Goal: Information Seeking & Learning: Learn about a topic

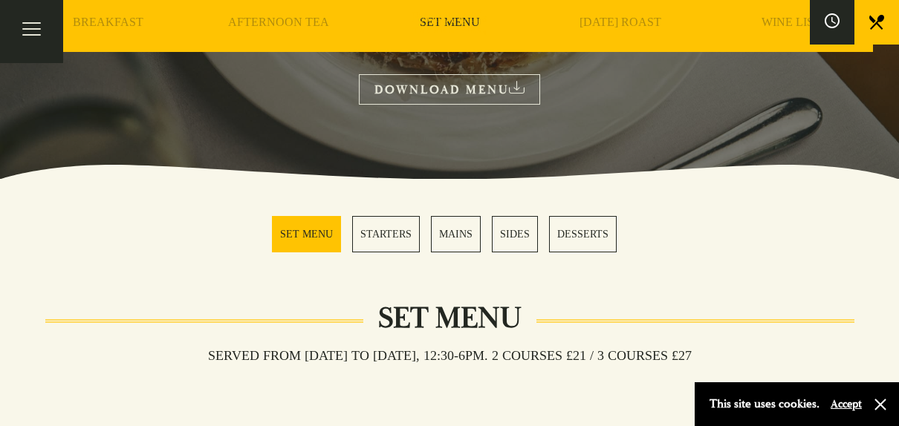
scroll to position [266, 0]
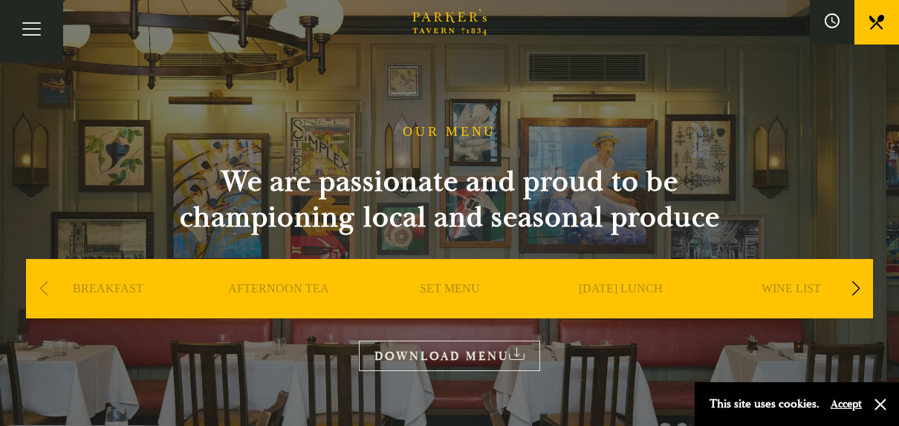
click at [855, 287] on div "Next slide" at bounding box center [855, 289] width 20 height 33
click at [786, 287] on link "A LA CARTE" at bounding box center [791, 311] width 69 height 59
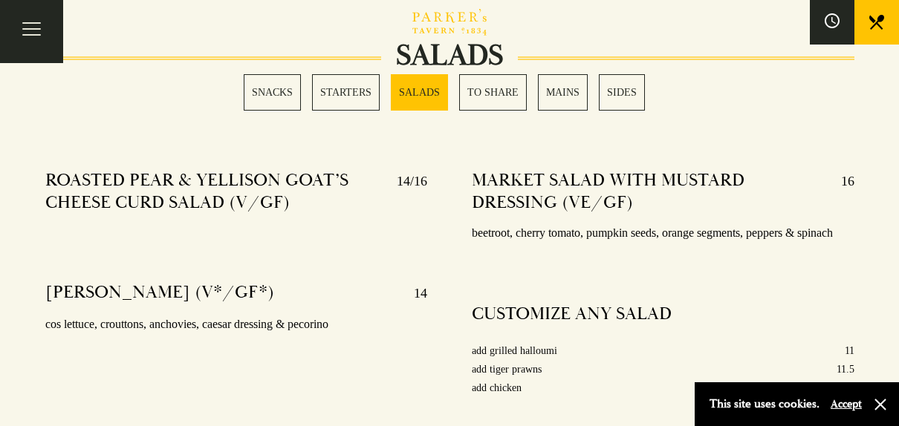
scroll to position [1835, 0]
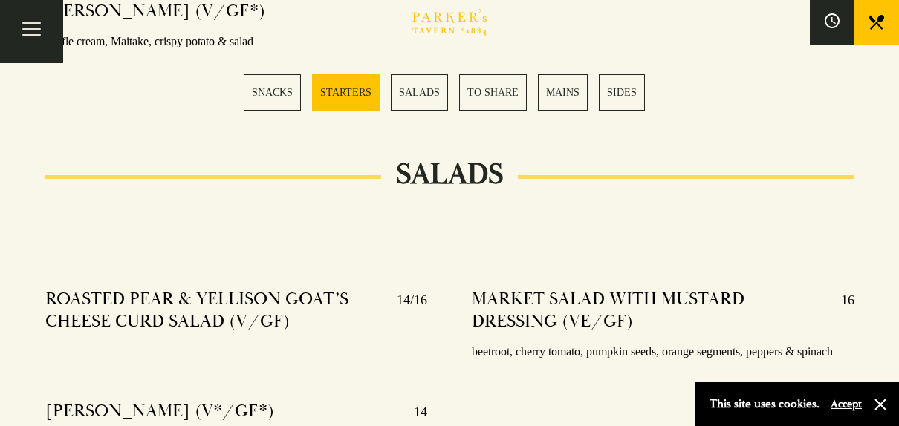
click at [623, 100] on link "SIDES" at bounding box center [622, 92] width 46 height 36
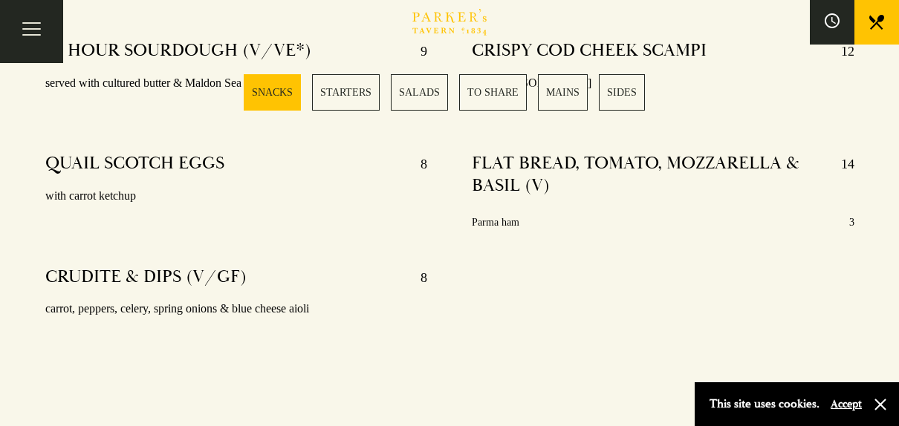
scroll to position [744, 0]
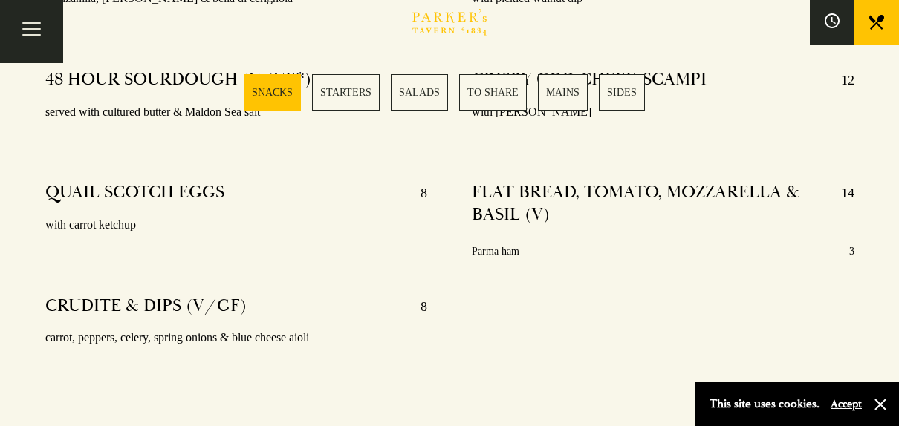
click at [464, 160] on div "BEVERSTOCK CHEESE STRAWS (V) 9.5 with pickled walnut dip CRISPY COD CHEEK SCAMP…" at bounding box center [662, 175] width 427 height 460
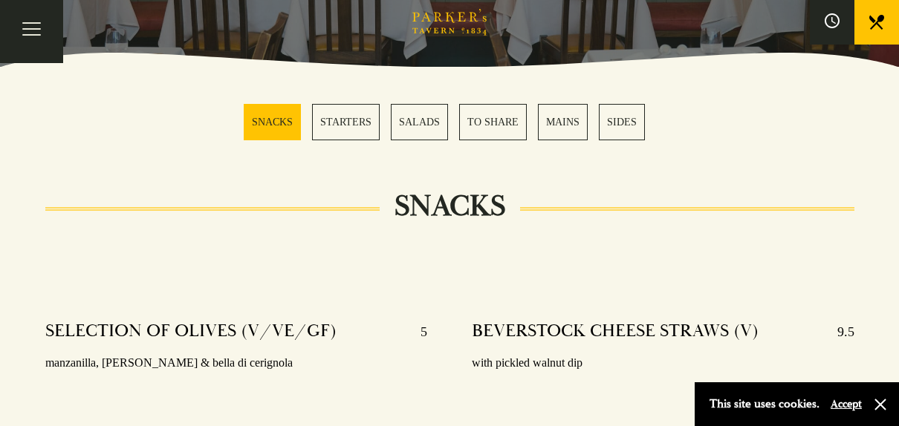
scroll to position [374, 0]
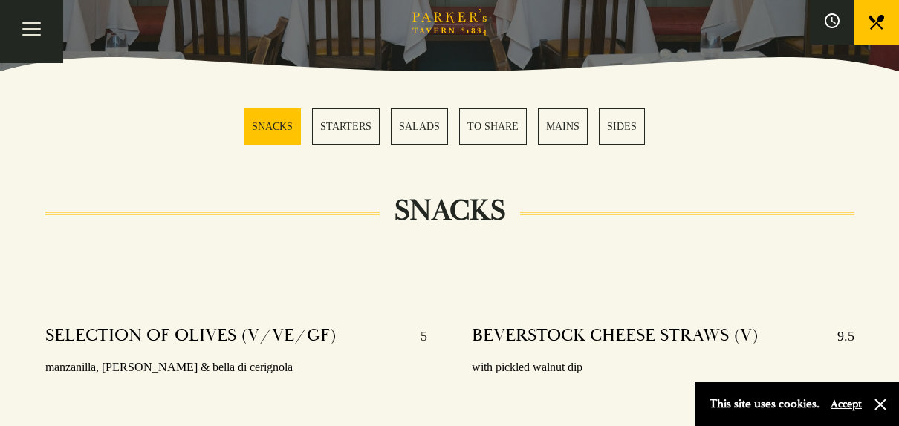
click at [352, 117] on link "STARTERS" at bounding box center [346, 126] width 68 height 36
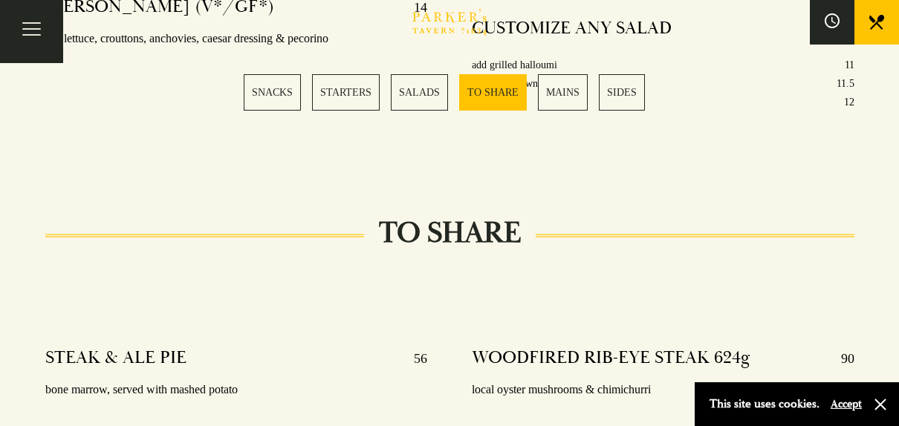
scroll to position [2140, 0]
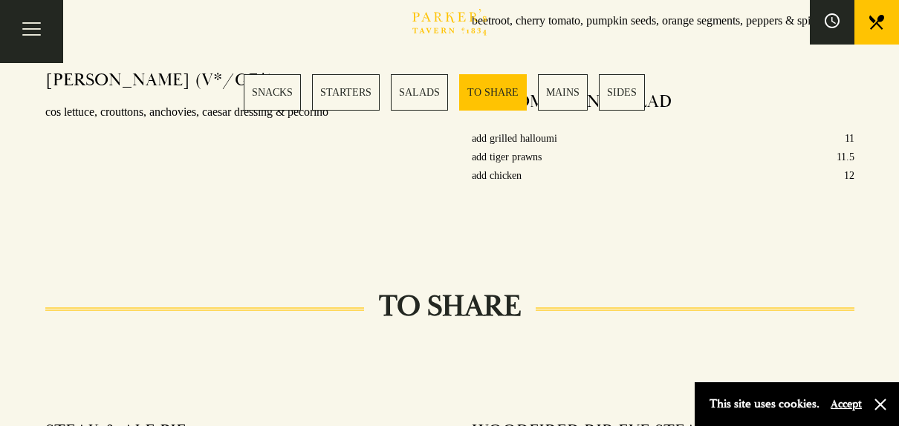
click at [562, 91] on link "MAINS" at bounding box center [563, 92] width 50 height 36
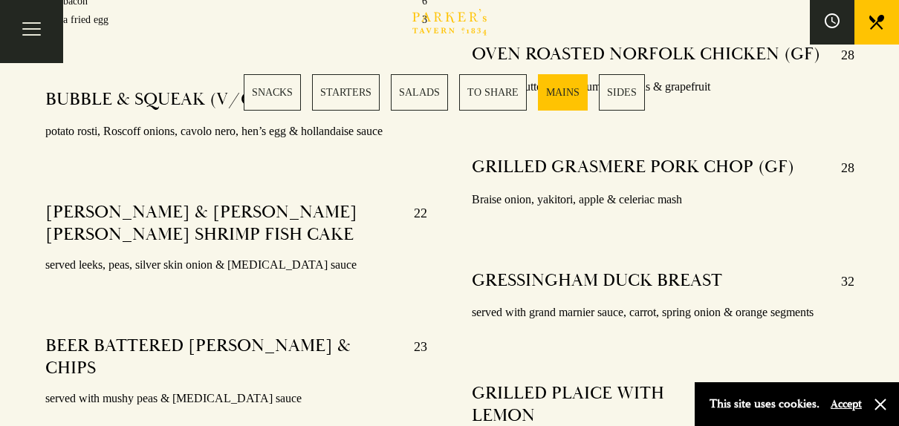
scroll to position [2974, 0]
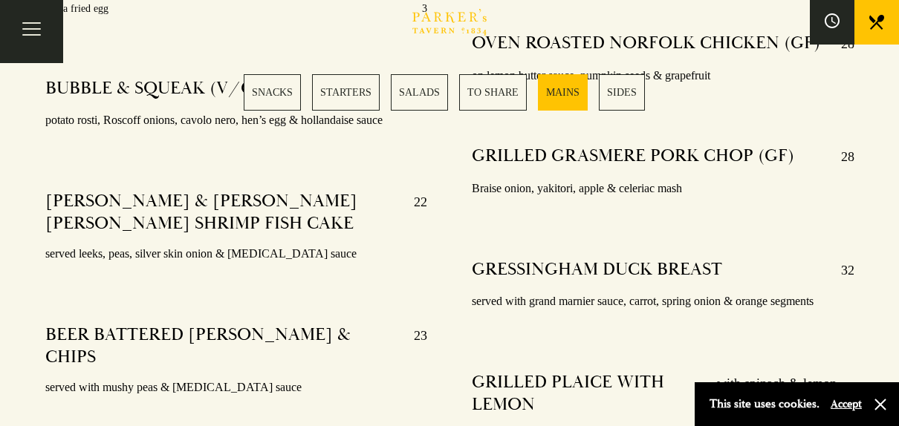
click at [649, 272] on h4 "GRESSINGHAM DUCK BREAST" at bounding box center [597, 271] width 250 height 24
click at [472, 403] on h4 "GRILLED PLAICE WITH LEMON" at bounding box center [587, 395] width 230 height 48
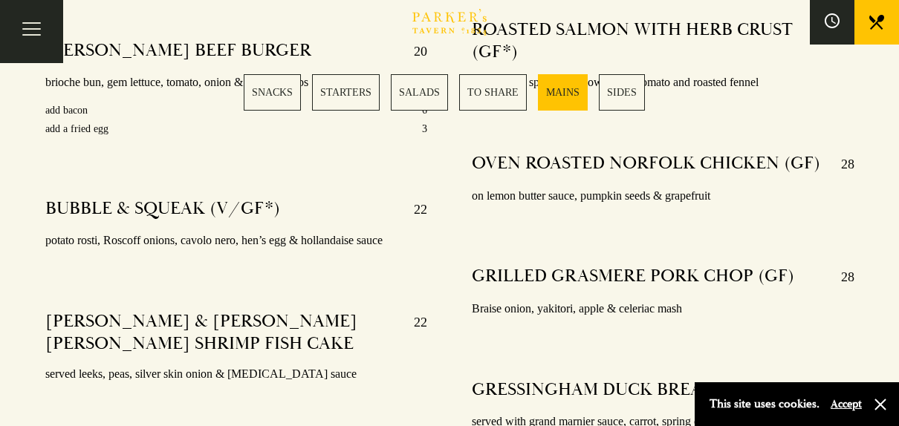
scroll to position [2844, 0]
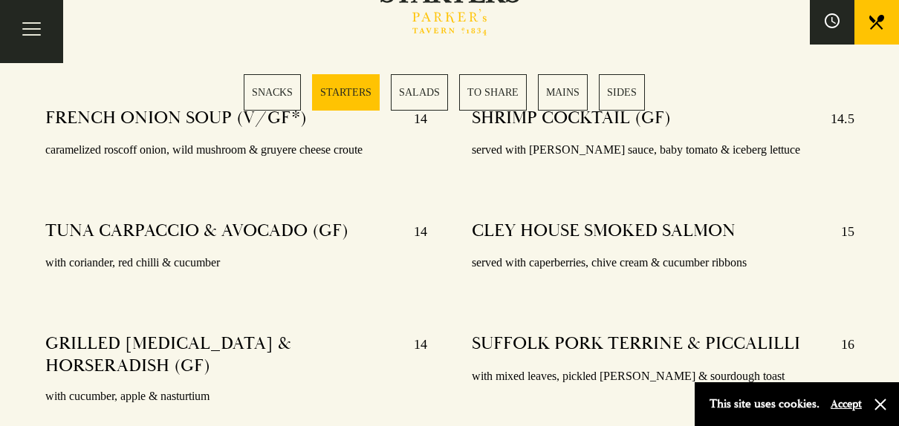
scroll to position [1221, 0]
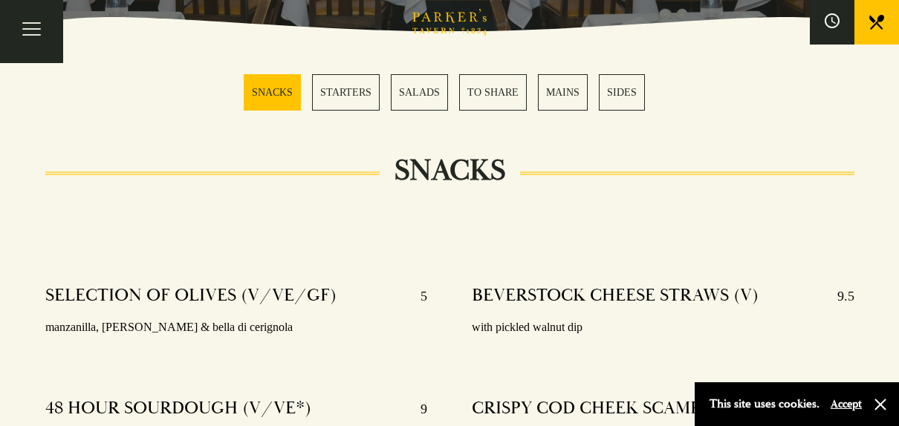
scroll to position [374, 0]
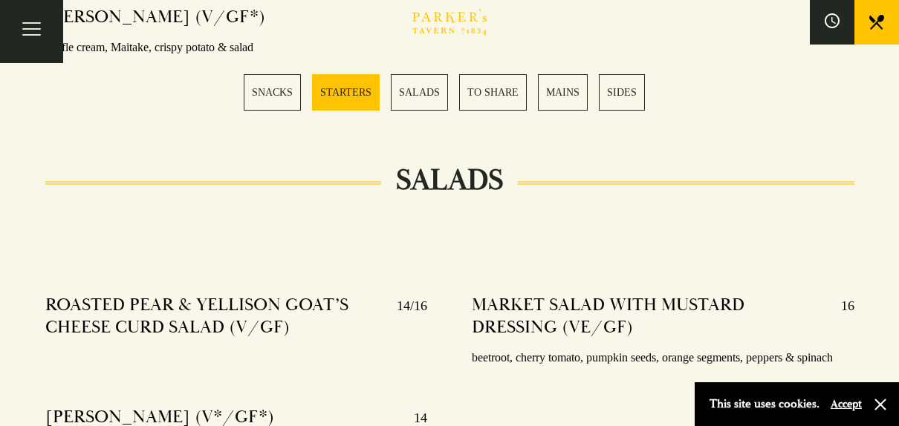
scroll to position [1717, 0]
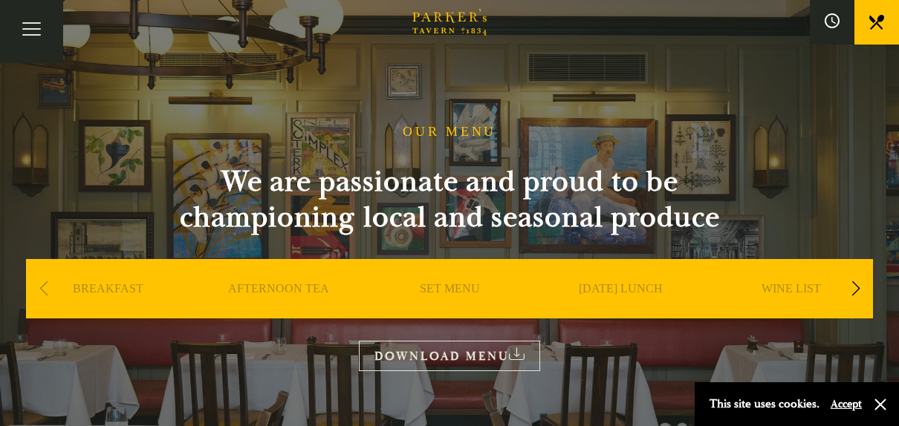
click at [302, 288] on link "AFTERNOON TEA" at bounding box center [278, 311] width 101 height 59
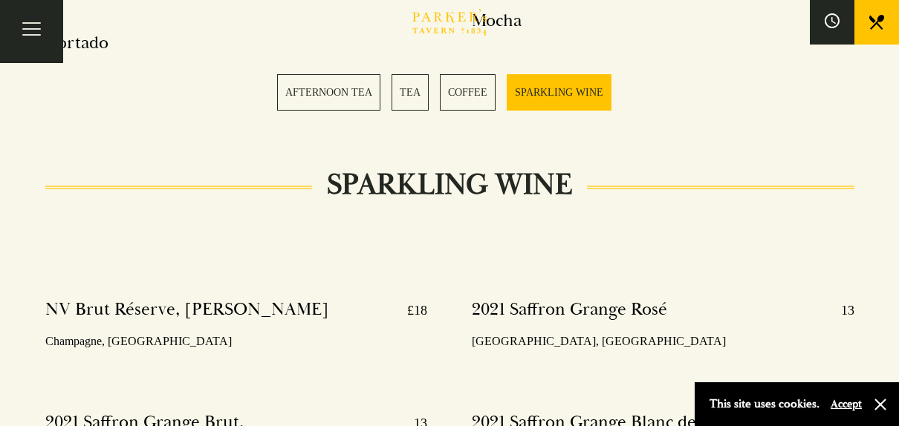
scroll to position [3094, 0]
